Goal: Information Seeking & Learning: Learn about a topic

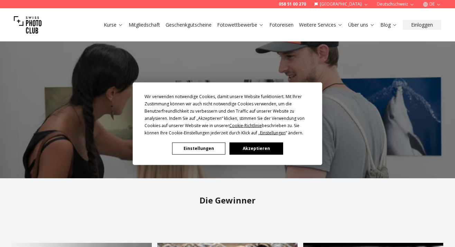
click at [204, 147] on button "Einstellungen" at bounding box center [198, 148] width 53 height 12
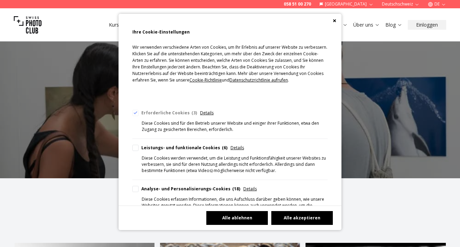
click at [253, 217] on button "Alle ablehnen" at bounding box center [236, 218] width 61 height 14
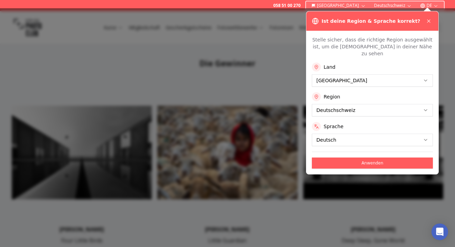
scroll to position [138, 0]
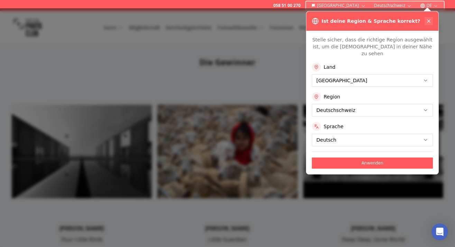
click at [428, 20] on icon at bounding box center [429, 21] width 6 height 6
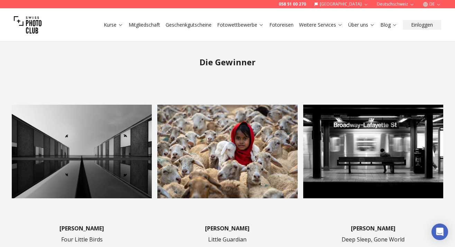
click at [107, 141] on img at bounding box center [82, 152] width 140 height 140
click at [84, 158] on img at bounding box center [82, 152] width 140 height 140
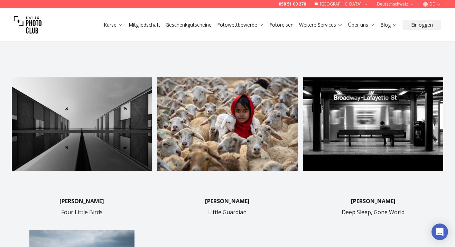
scroll to position [171, 0]
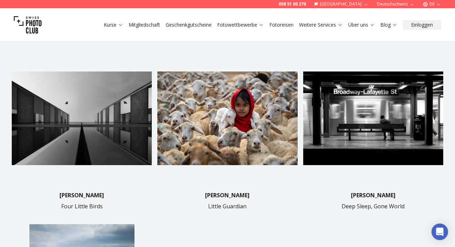
click at [277, 94] on img at bounding box center [227, 118] width 140 height 140
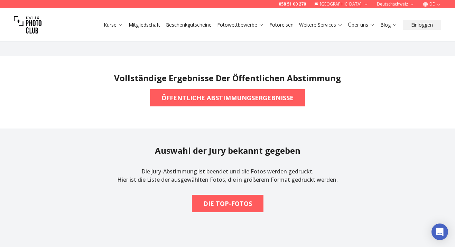
scroll to position [519, 0]
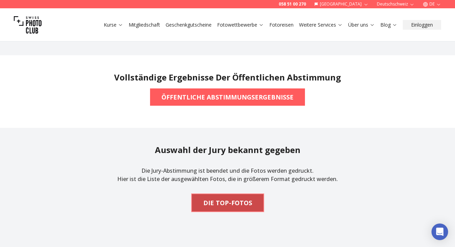
click at [236, 198] on b "DIE TOP-FOTOS" at bounding box center [227, 203] width 49 height 10
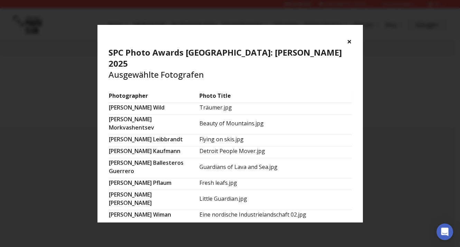
click at [348, 39] on button "×" at bounding box center [349, 41] width 5 height 11
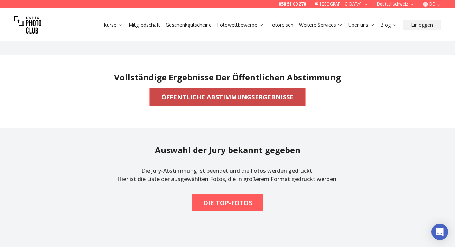
click at [255, 95] on b "ÖFFENTLICHE ABSTIMMUNGSERGEBNISSE" at bounding box center [227, 97] width 132 height 10
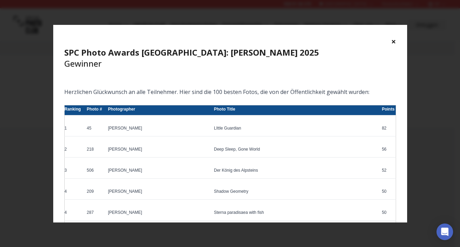
click at [259, 128] on td "LIttle Guardian" at bounding box center [295, 129] width 168 height 14
click at [392, 38] on button "×" at bounding box center [393, 41] width 5 height 11
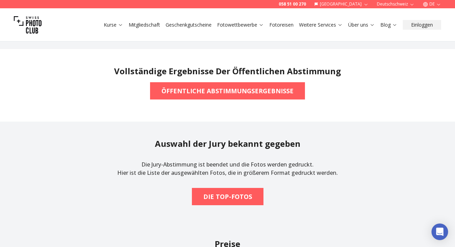
scroll to position [530, 0]
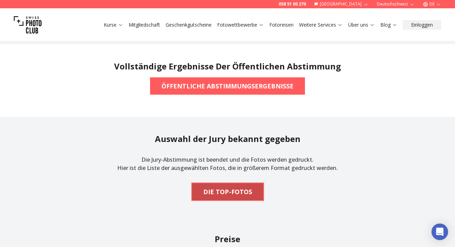
click at [216, 190] on b "DIE TOP-FOTOS" at bounding box center [227, 192] width 49 height 10
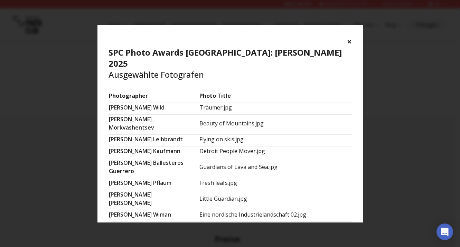
click at [347, 41] on button "×" at bounding box center [349, 41] width 5 height 11
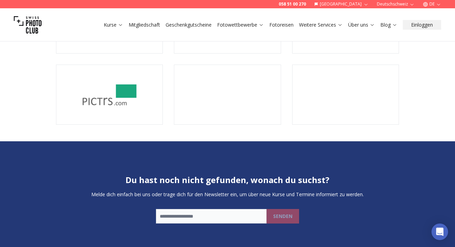
scroll to position [1501, 0]
